Goal: Task Accomplishment & Management: Use online tool/utility

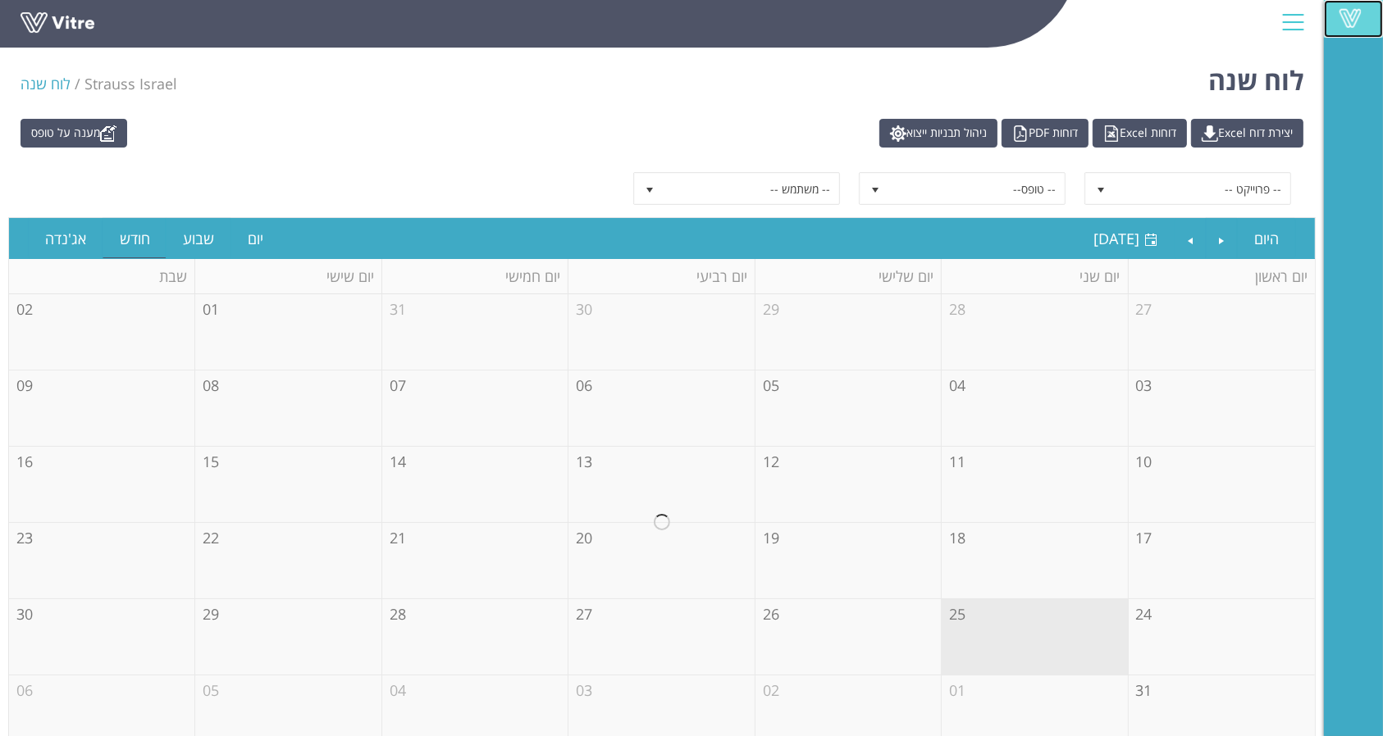
click at [1357, 22] on span at bounding box center [1349, 18] width 41 height 20
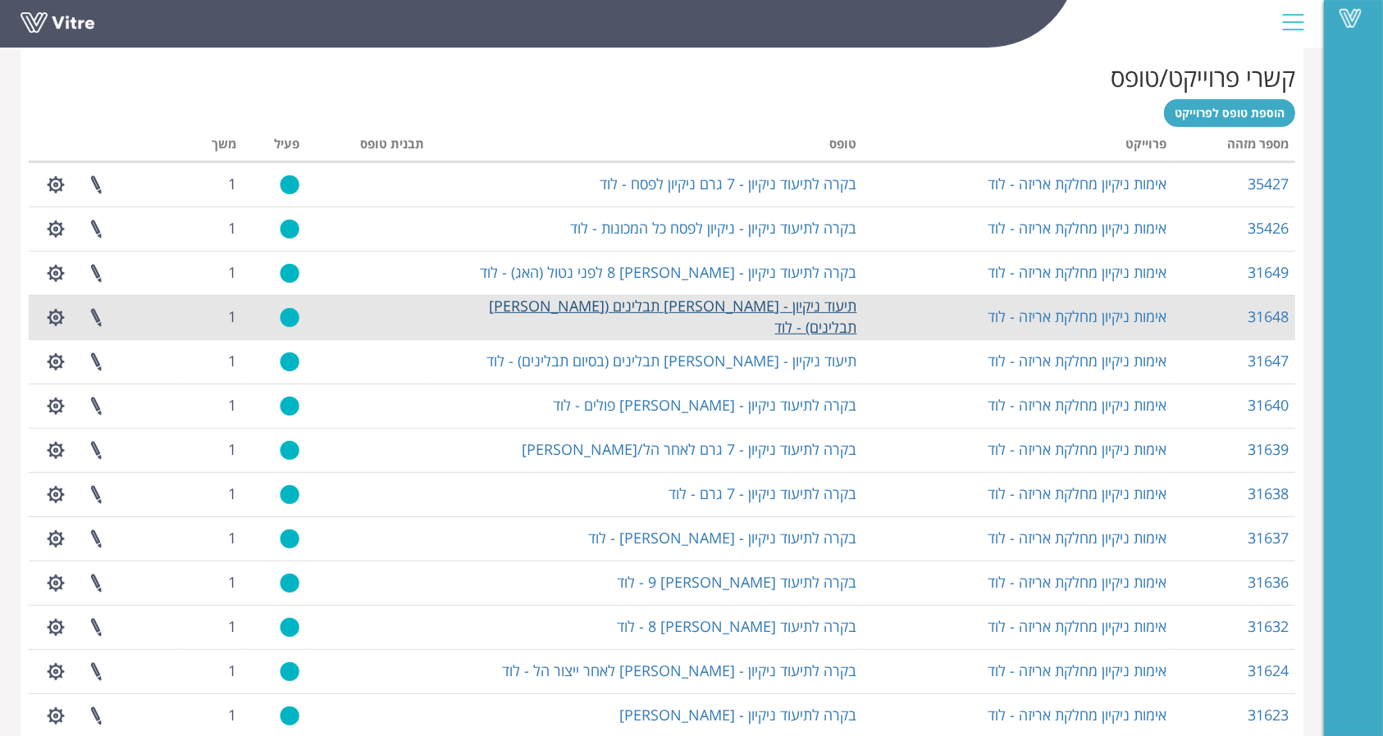
scroll to position [775, 0]
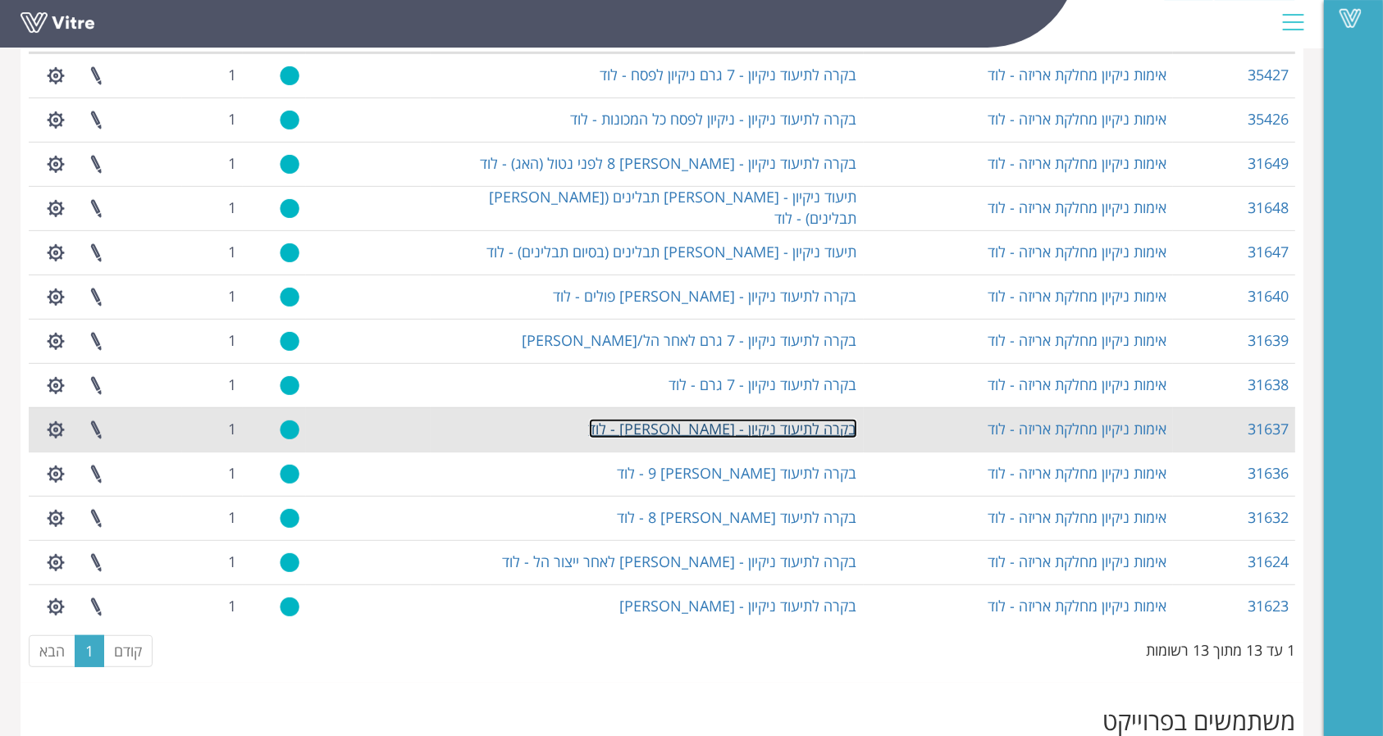
click at [811, 421] on link "בקרה לתיעוד ניקיון - רוומה - לוד" at bounding box center [723, 429] width 268 height 20
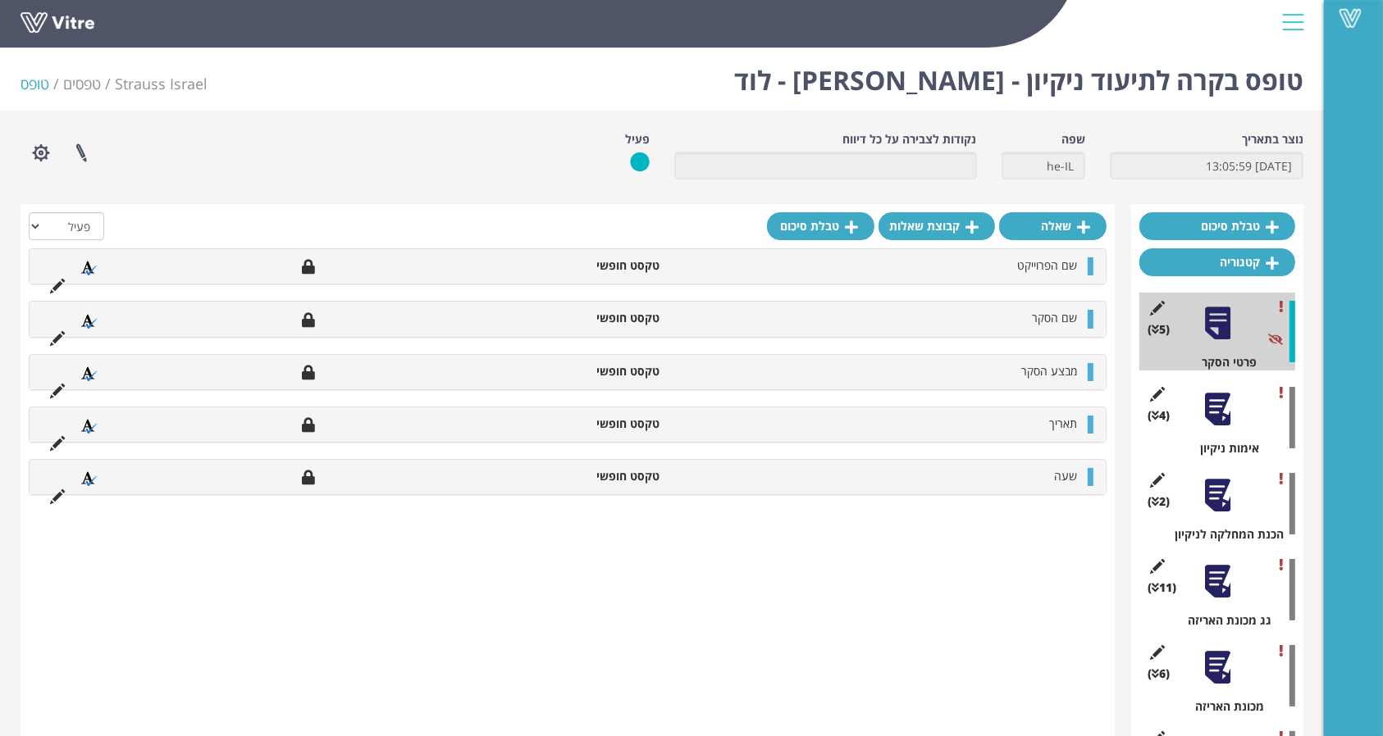
click at [1227, 428] on div "(4 ) אימות ניקיון" at bounding box center [1217, 418] width 156 height 78
click at [1219, 497] on div at bounding box center [1217, 495] width 37 height 37
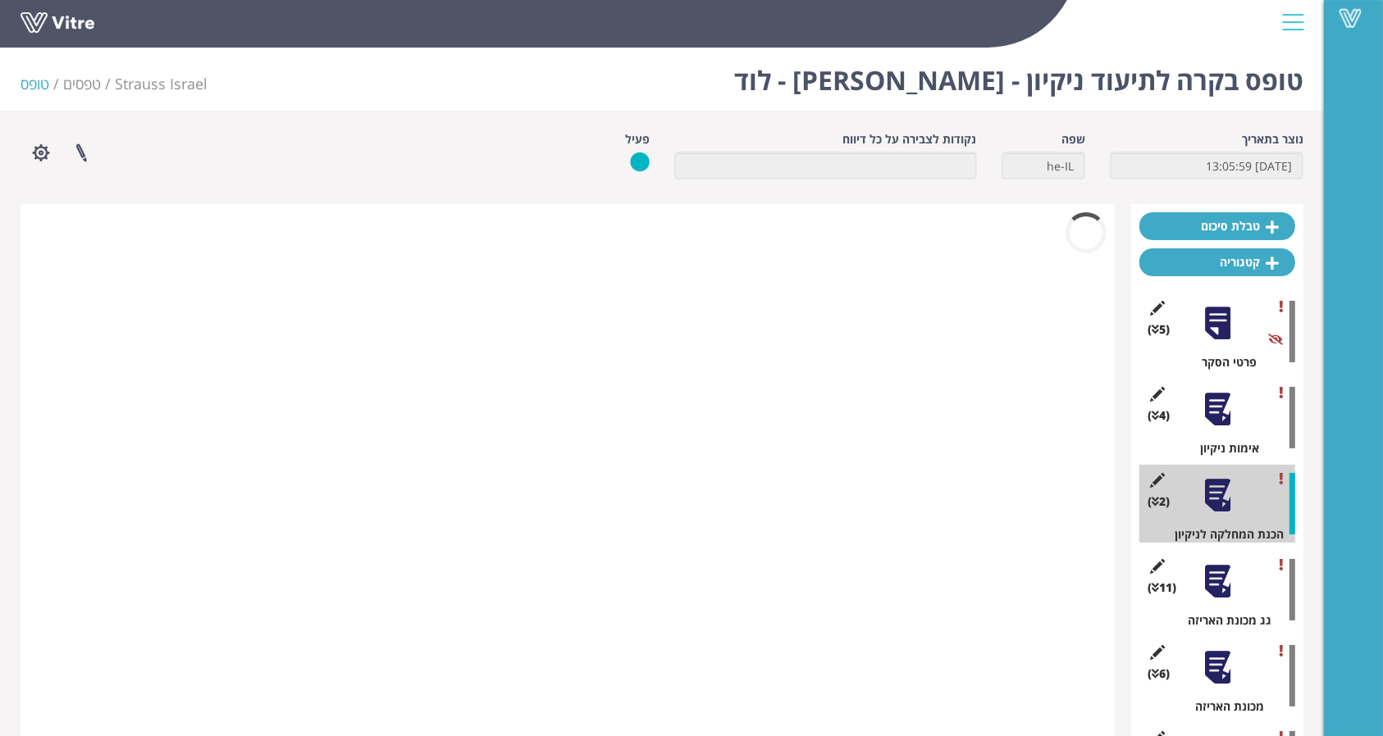
click at [1219, 497] on div at bounding box center [1217, 495] width 37 height 37
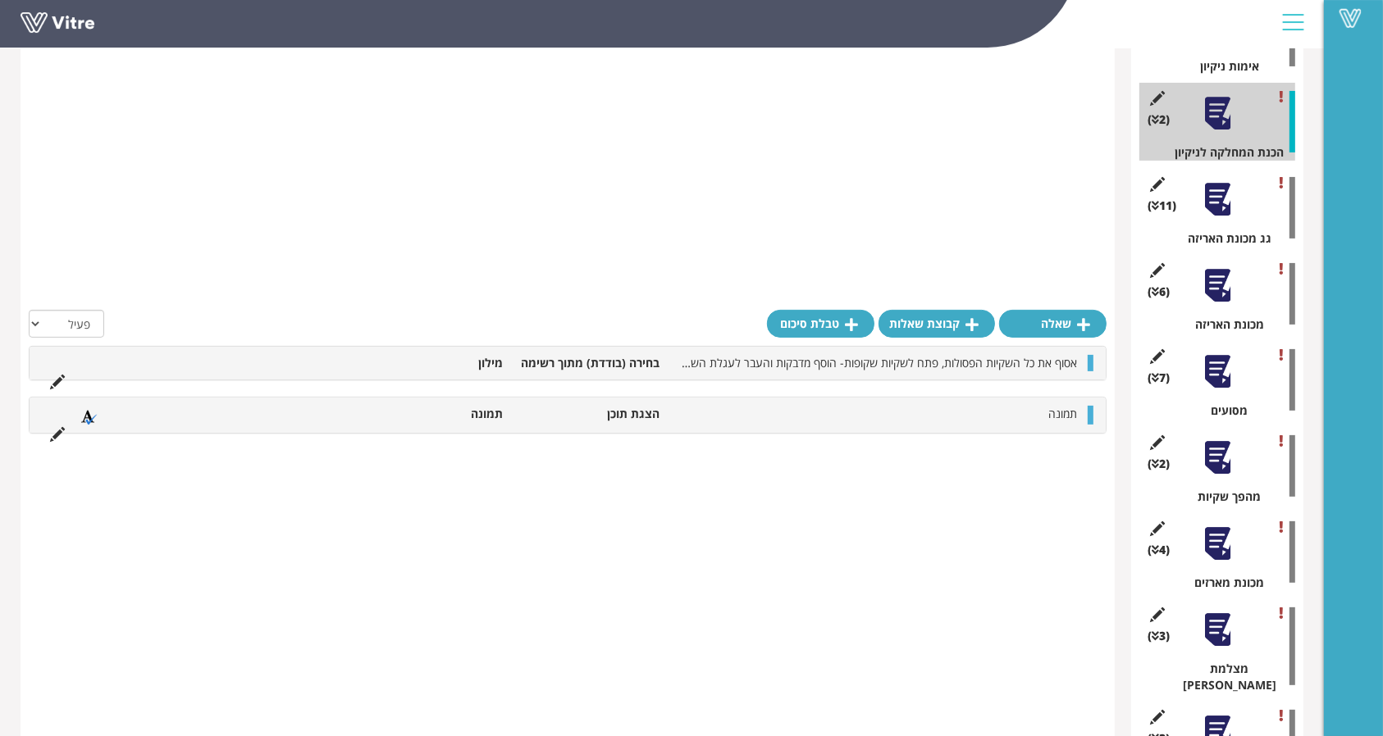
scroll to position [177, 0]
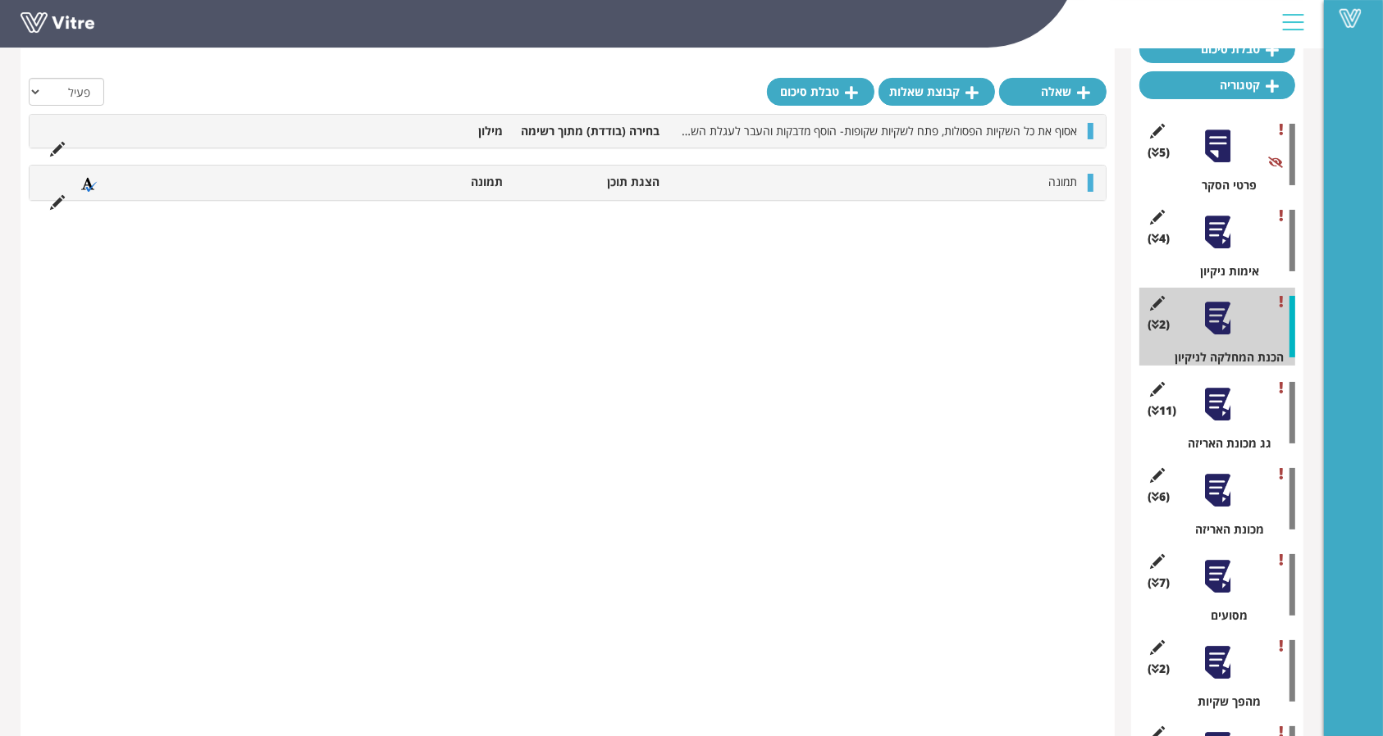
drag, startPoint x: 688, startPoint y: 674, endPoint x: 728, endPoint y: 669, distance: 40.5
click at [1357, 6] on link "Vitre" at bounding box center [1353, 19] width 59 height 38
